Goal: Task Accomplishment & Management: Manage account settings

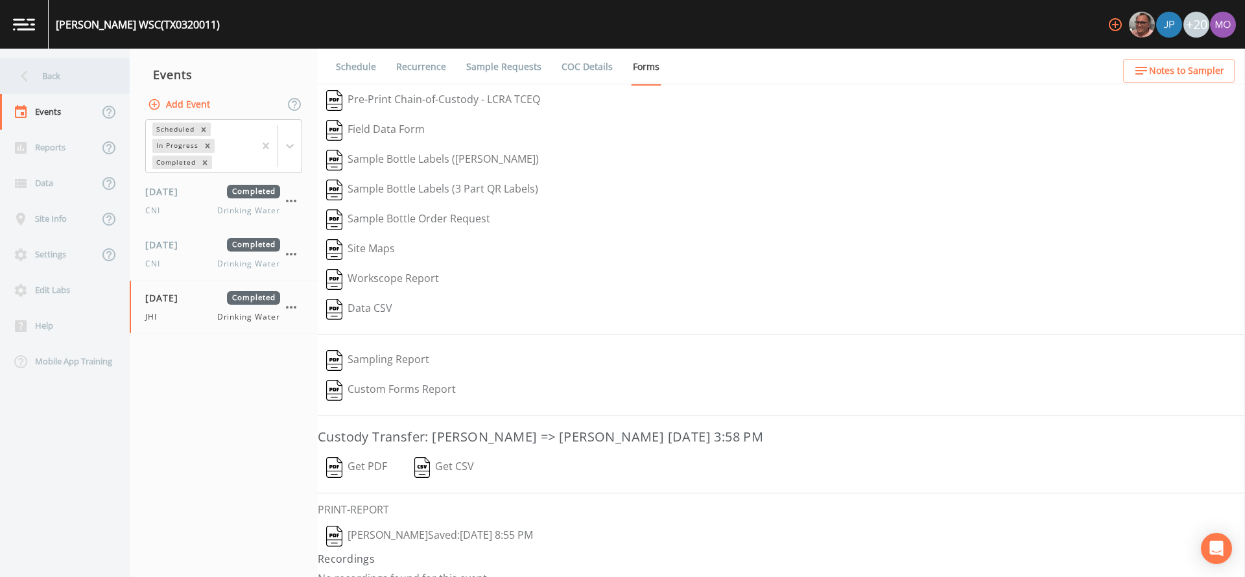
scroll to position [18, 0]
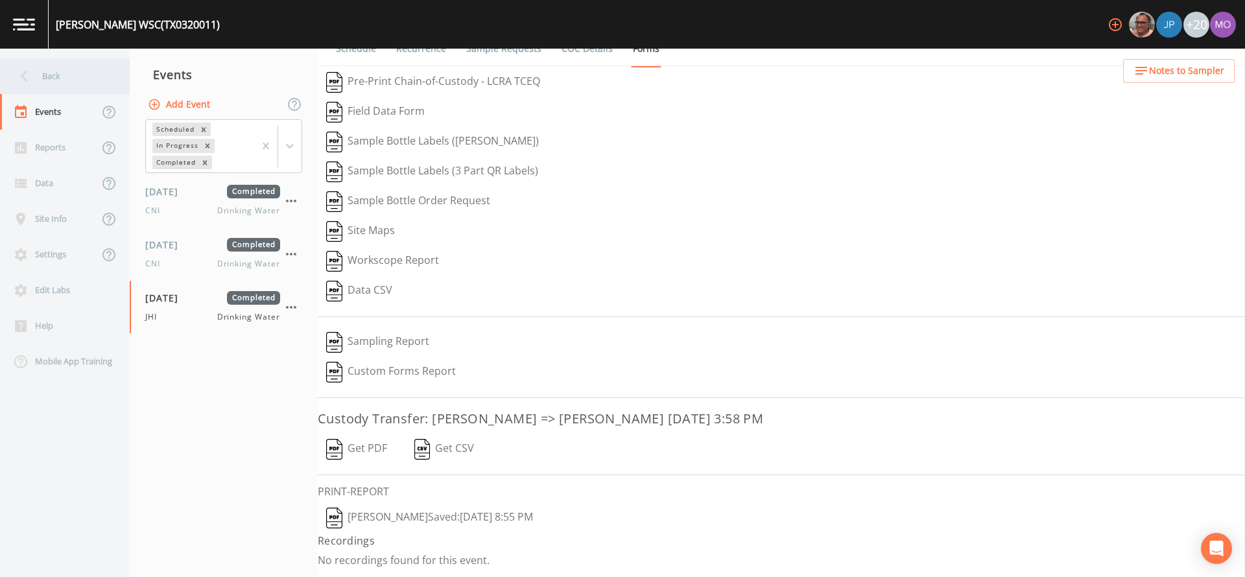
click at [99, 73] on div "Back" at bounding box center [58, 76] width 117 height 36
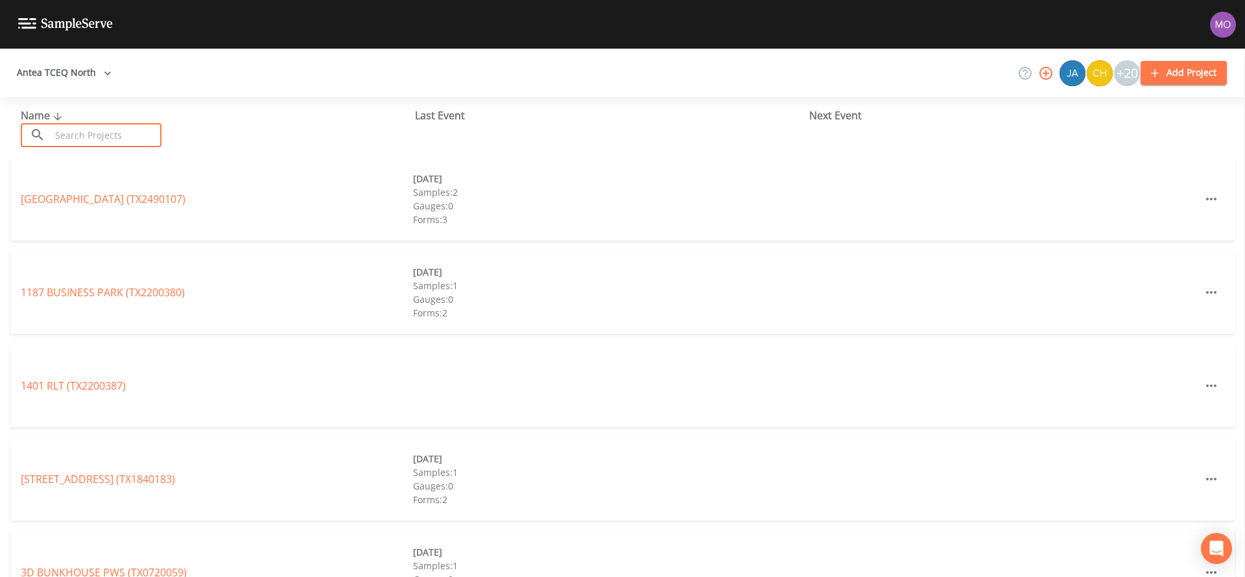
click at [102, 126] on input "text" at bounding box center [106, 135] width 111 height 24
paste input "TX0610209"
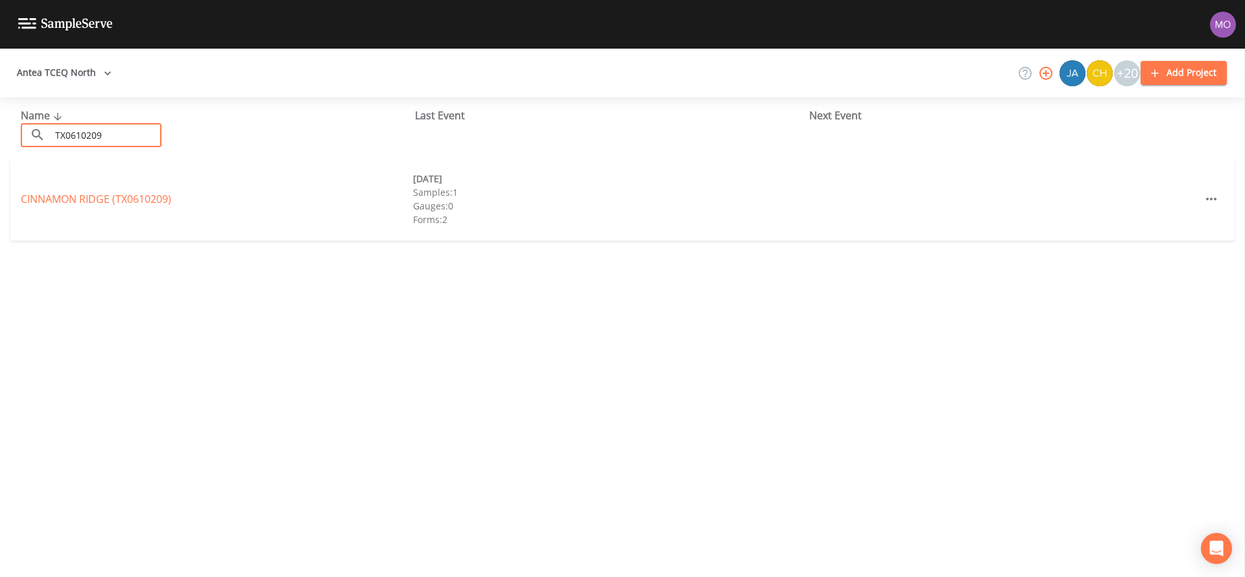
type input "TX0610209"
click at [125, 197] on link "[GEOGRAPHIC_DATA] (TX0610209)" at bounding box center [96, 199] width 150 height 14
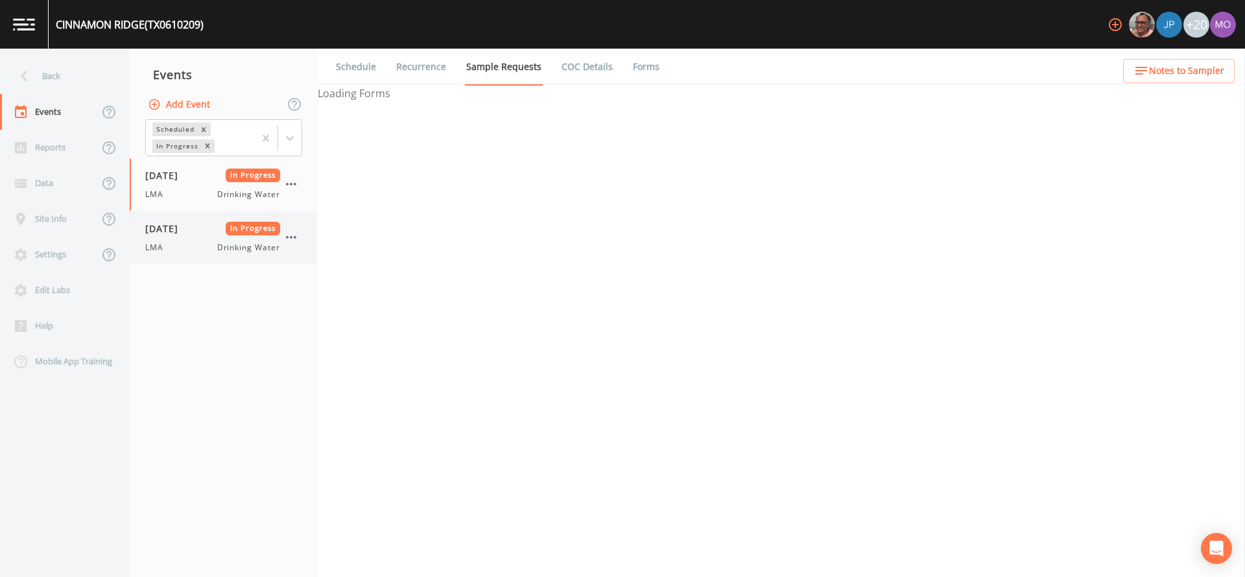
click at [174, 252] on div "LMA Drinking Water" at bounding box center [212, 248] width 135 height 12
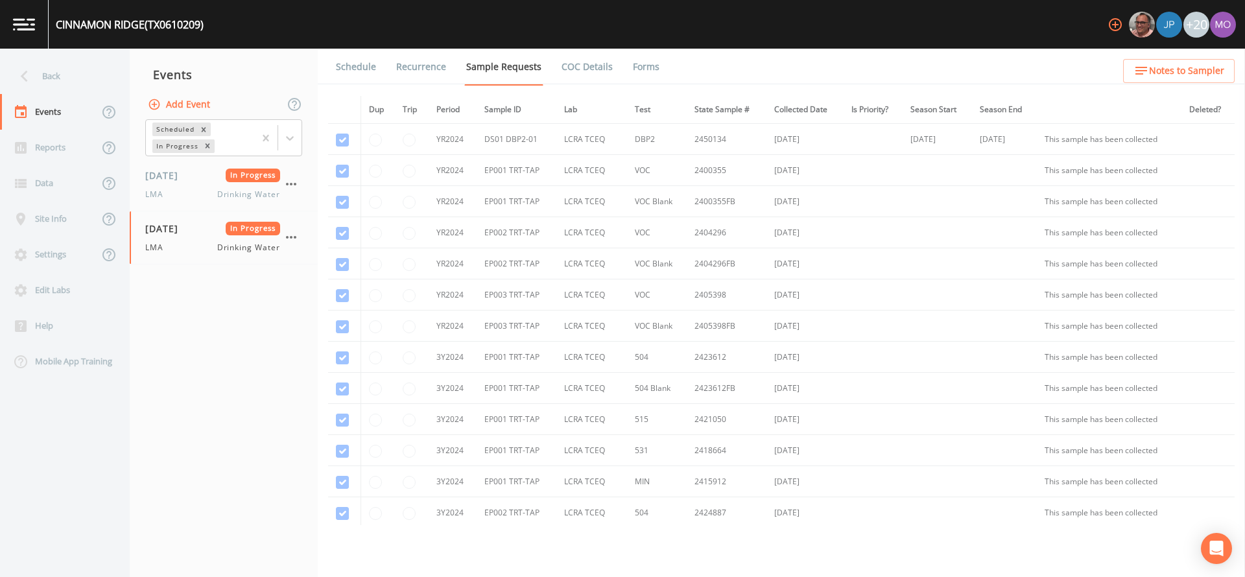
click at [631, 67] on link "Forms" at bounding box center [646, 67] width 30 height 36
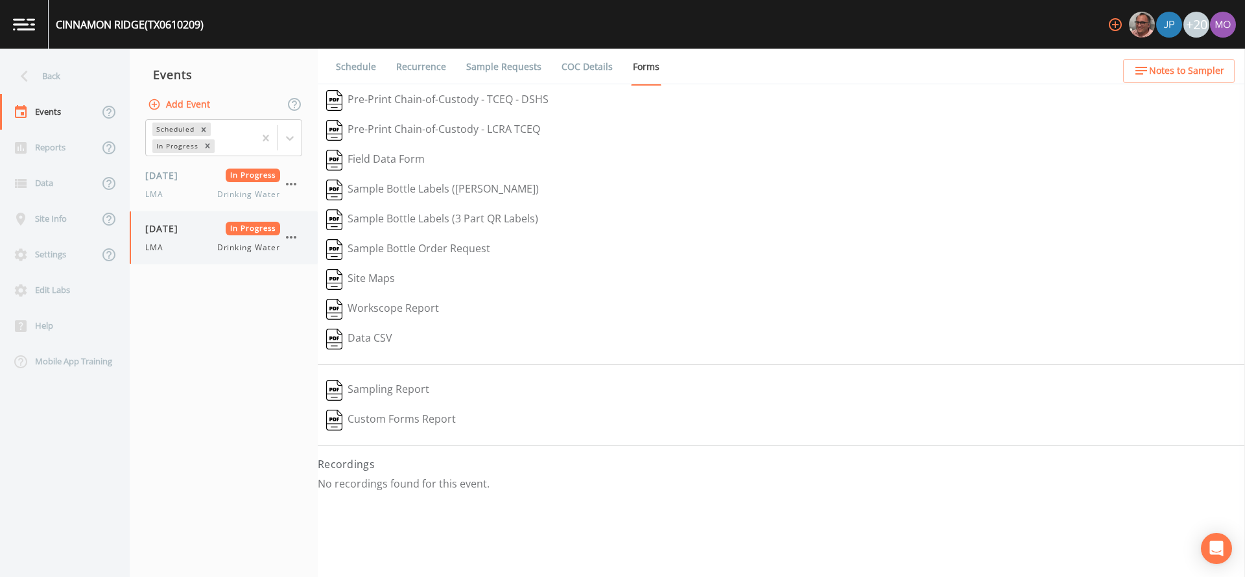
click at [290, 240] on icon "button" at bounding box center [291, 238] width 16 height 16
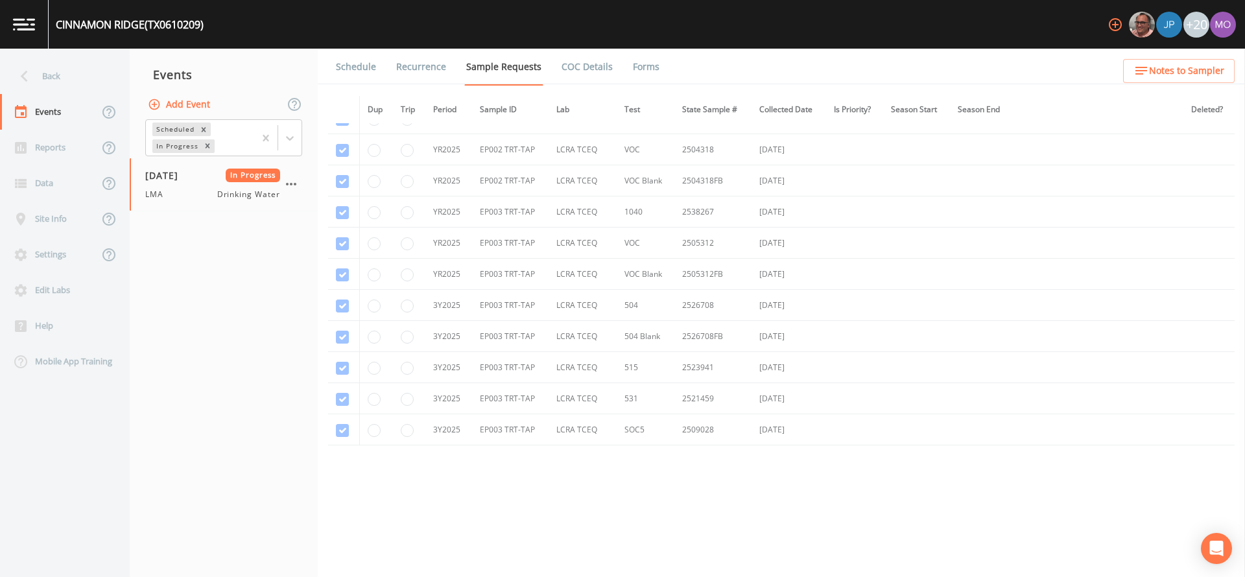
scroll to position [854, 0]
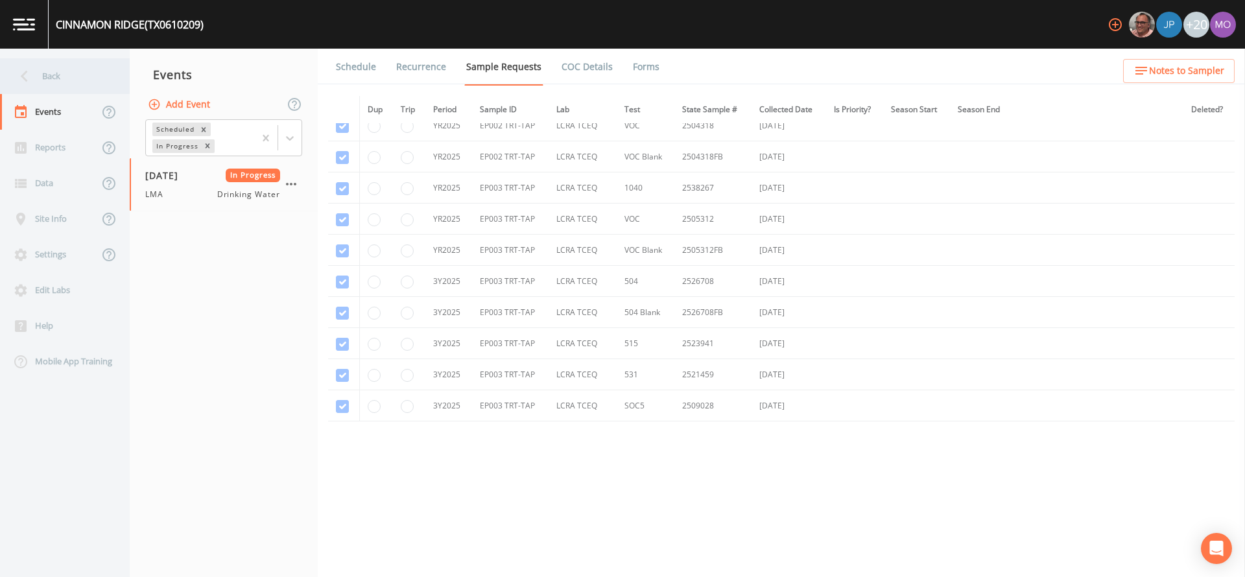
click at [65, 79] on div "Back" at bounding box center [58, 76] width 117 height 36
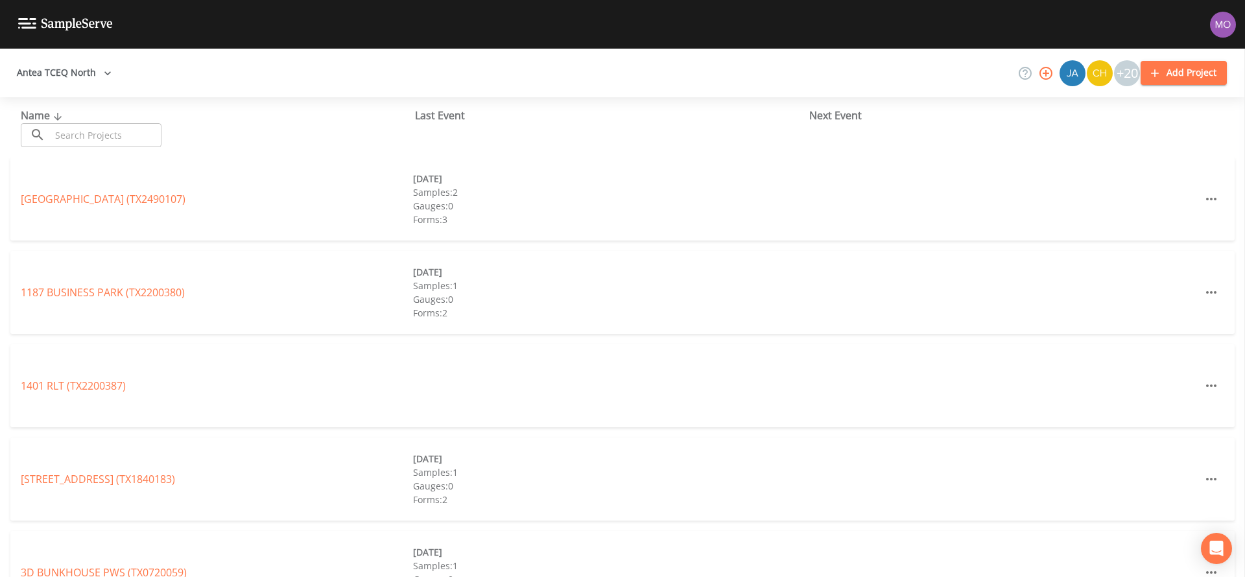
click at [77, 136] on input "text" at bounding box center [106, 135] width 111 height 24
paste input "TX0610201"
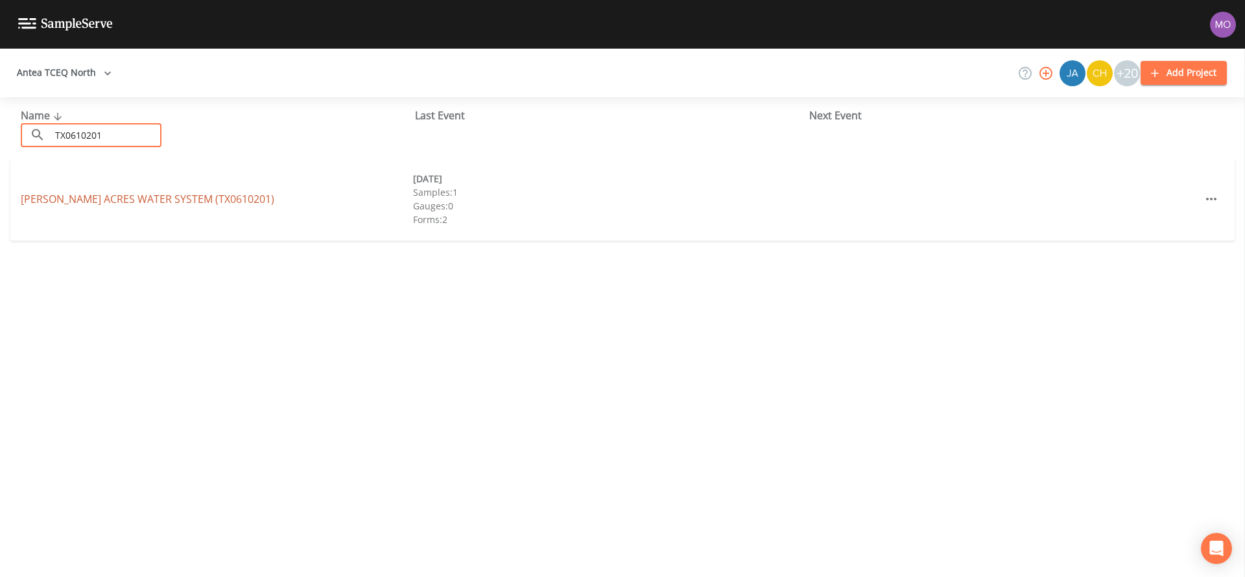
type input "TX0610201"
click at [101, 200] on link "[PERSON_NAME] ACRES WATER SYSTEM (TX0610201)" at bounding box center [148, 199] width 254 height 14
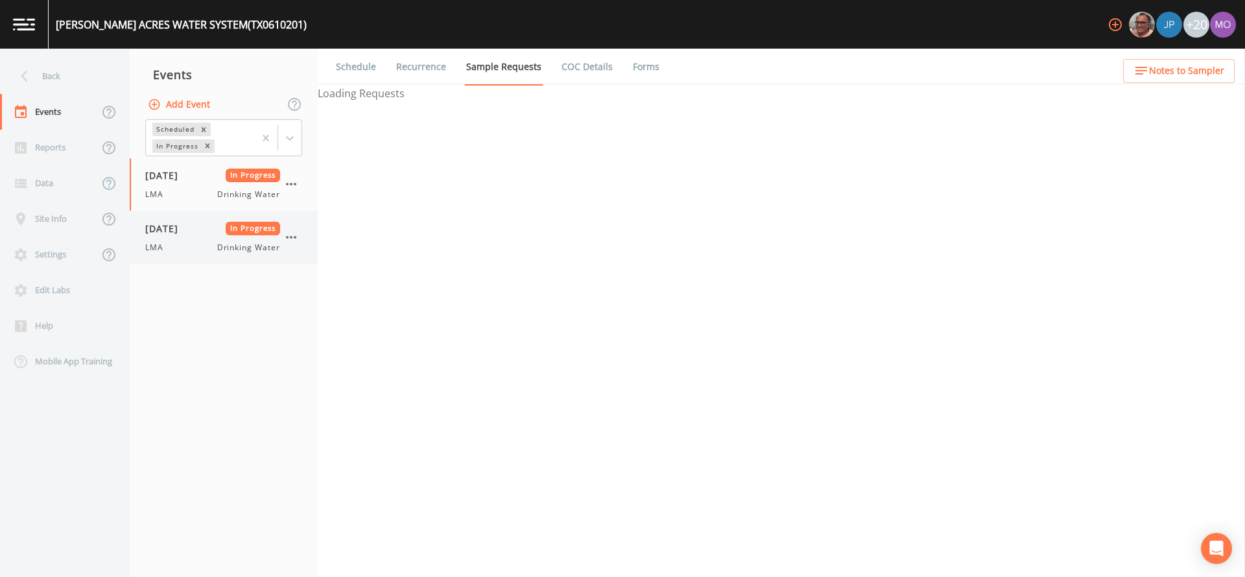
click at [182, 227] on span "[DATE]" at bounding box center [166, 229] width 42 height 14
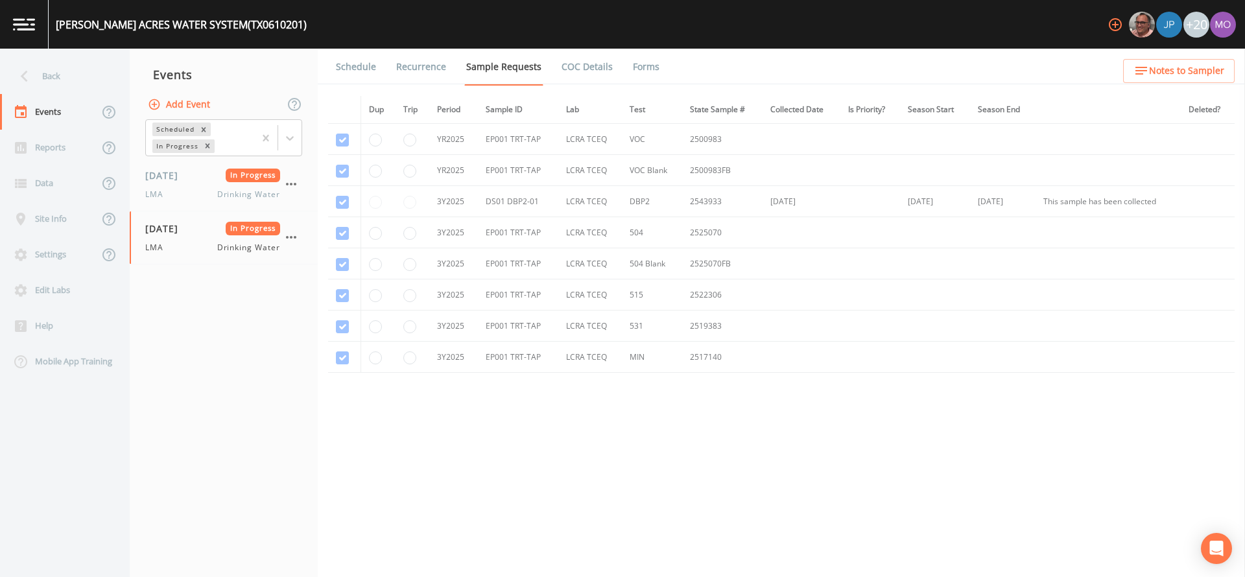
click at [631, 66] on link "Forms" at bounding box center [646, 67] width 30 height 36
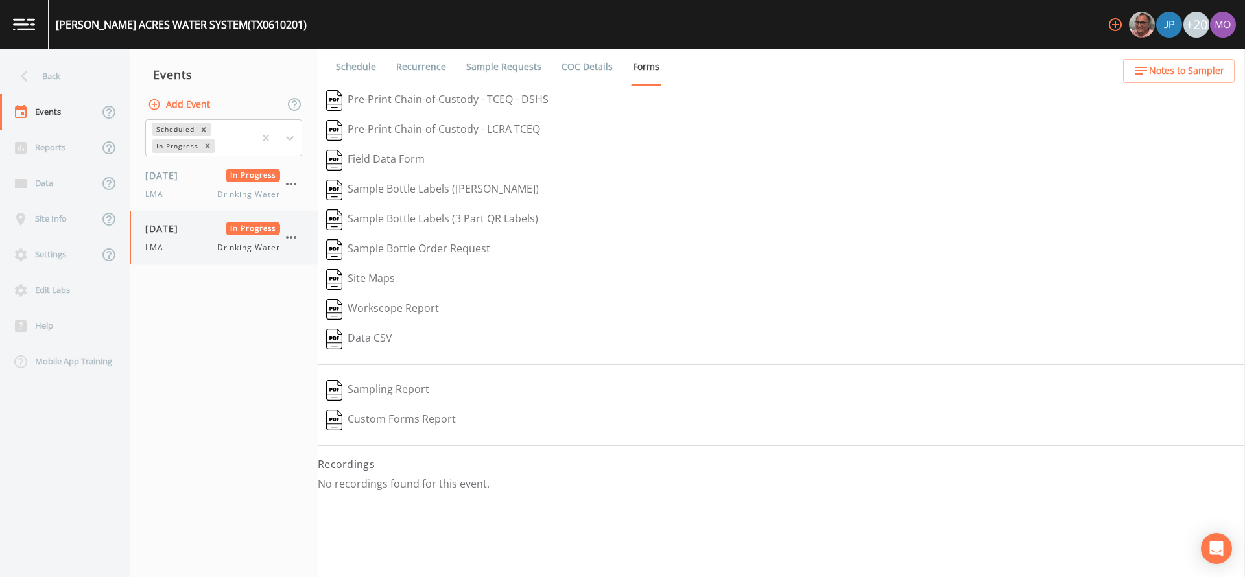
click at [294, 235] on icon "button" at bounding box center [291, 238] width 16 height 16
